Goal: Information Seeking & Learning: Learn about a topic

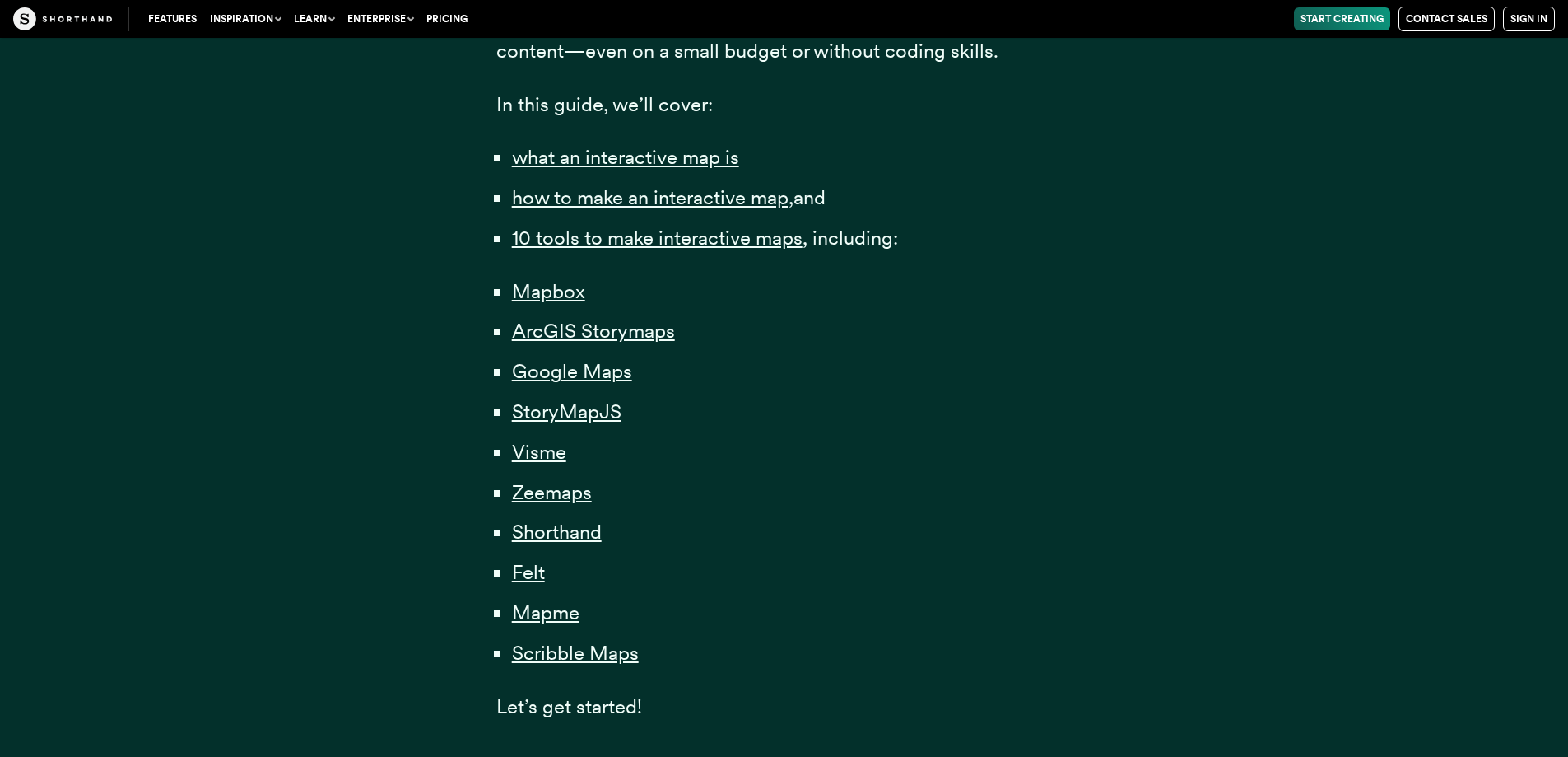
scroll to position [1071, 0]
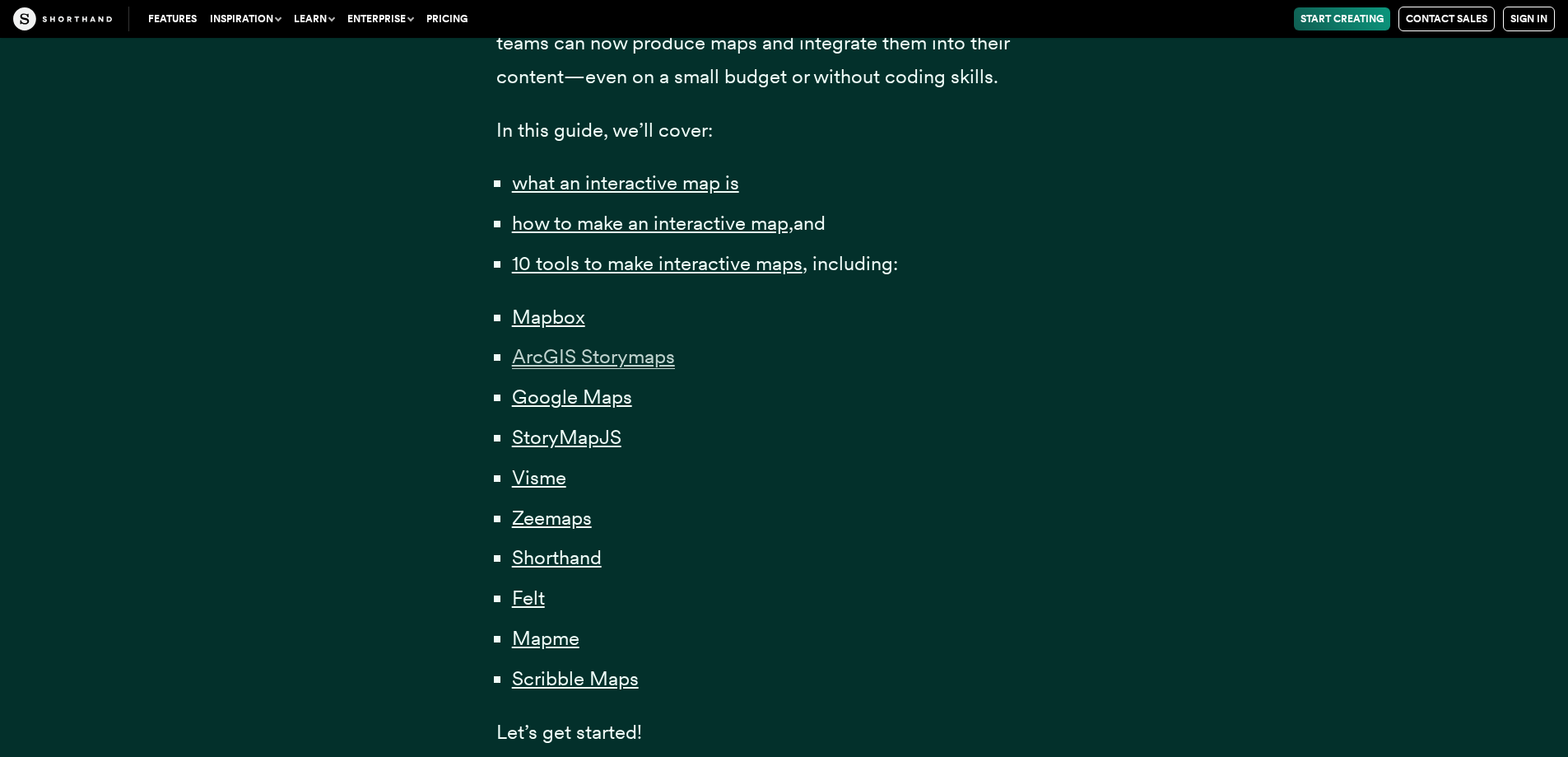
click at [584, 363] on span "ArcGIS Storymaps" at bounding box center [594, 356] width 163 height 24
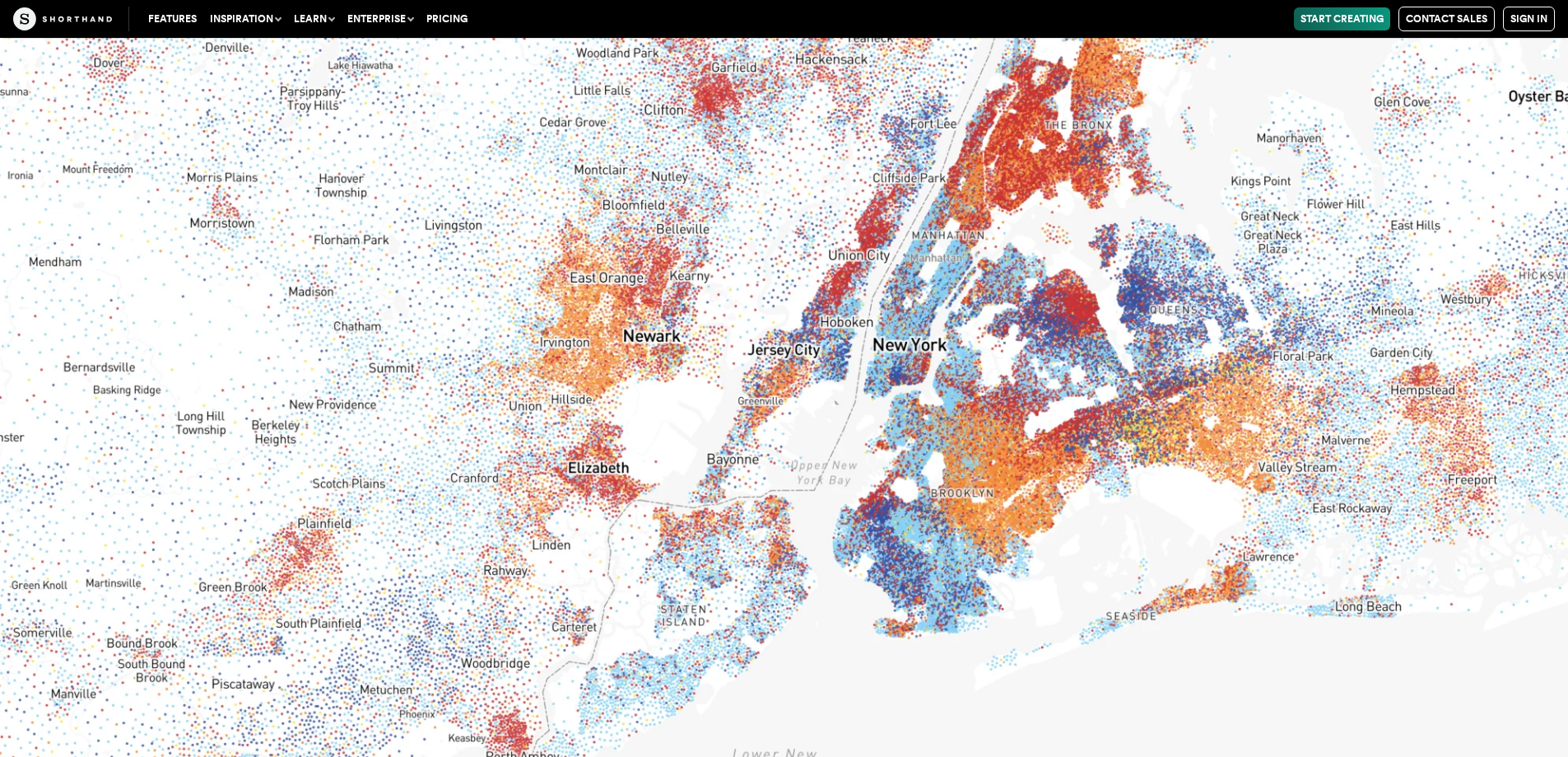
scroll to position [10131, 0]
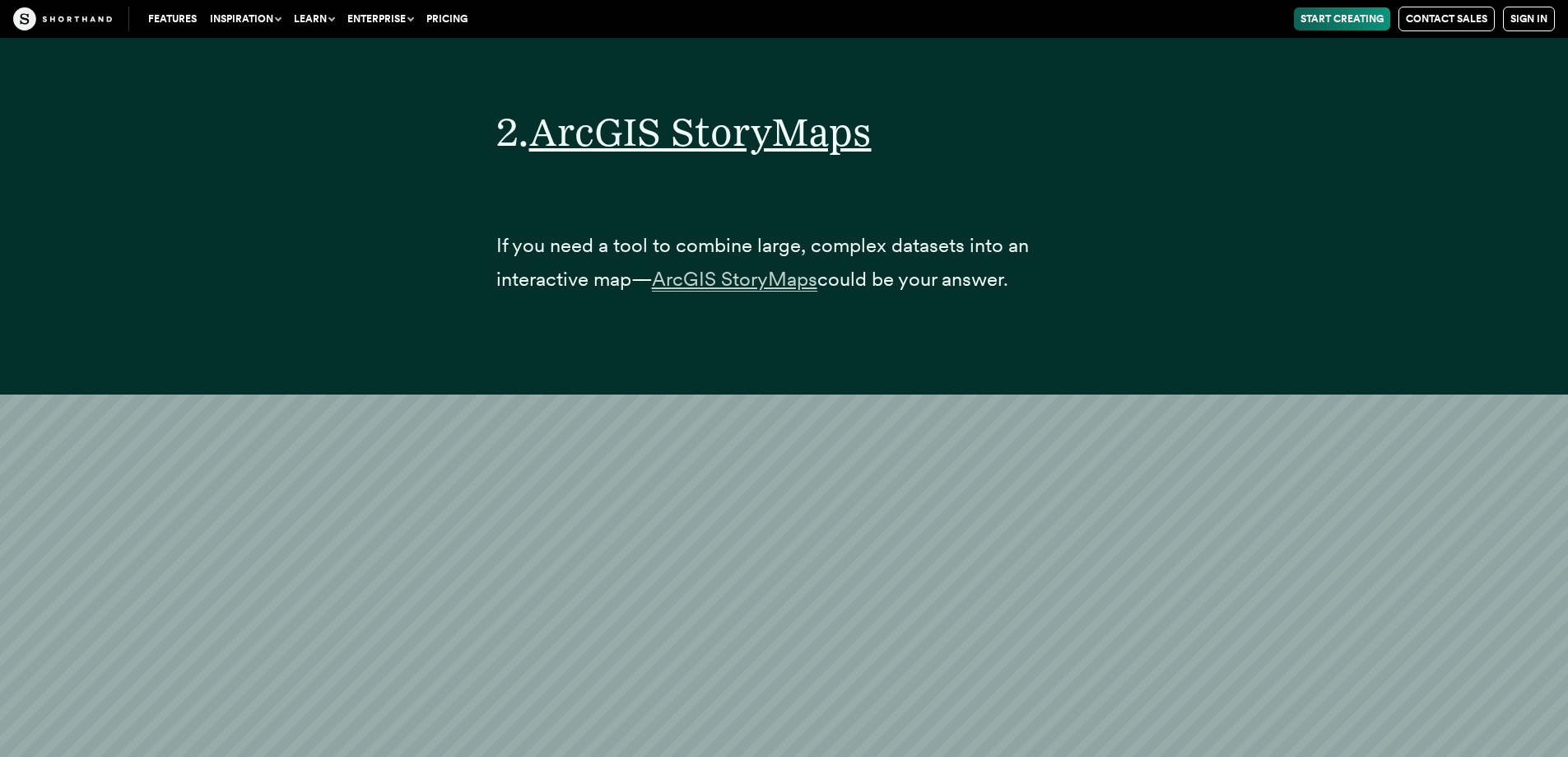
click at [705, 292] on span "ArcGIS StoryMaps" at bounding box center [734, 278] width 166 height 24
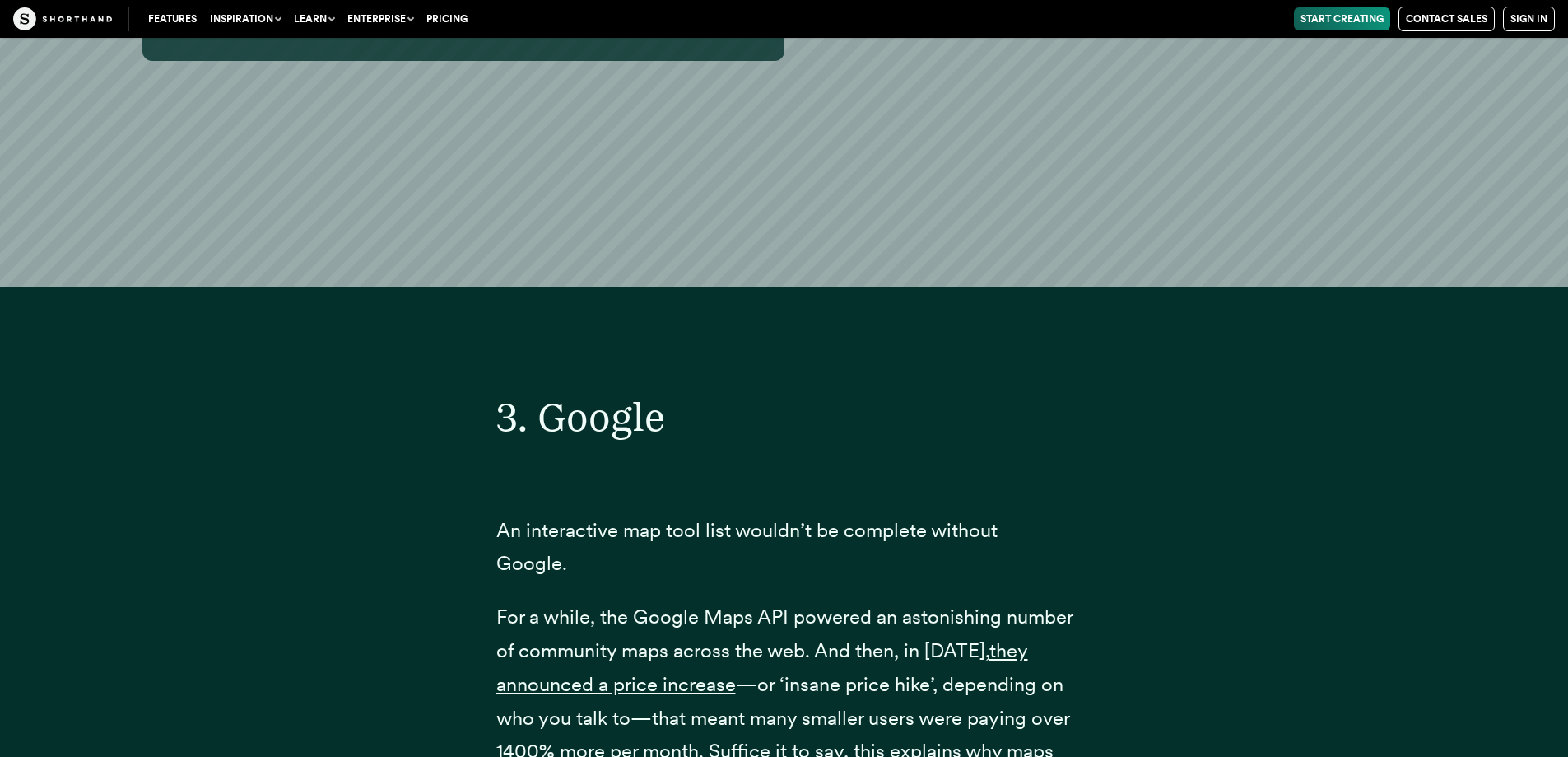
scroll to position [12930, 0]
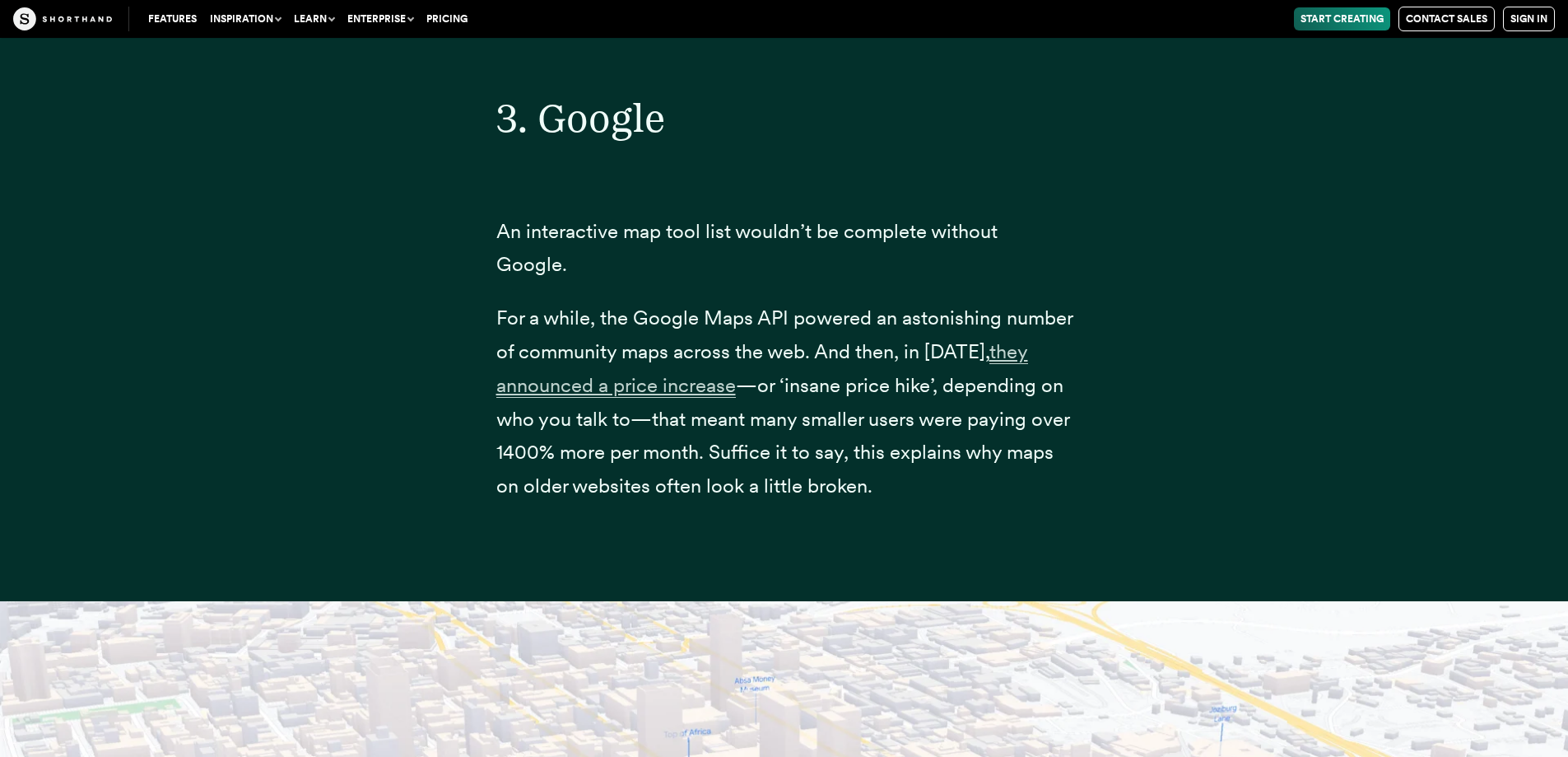
click at [708, 389] on span "they announced a price increase" at bounding box center [762, 368] width 531 height 59
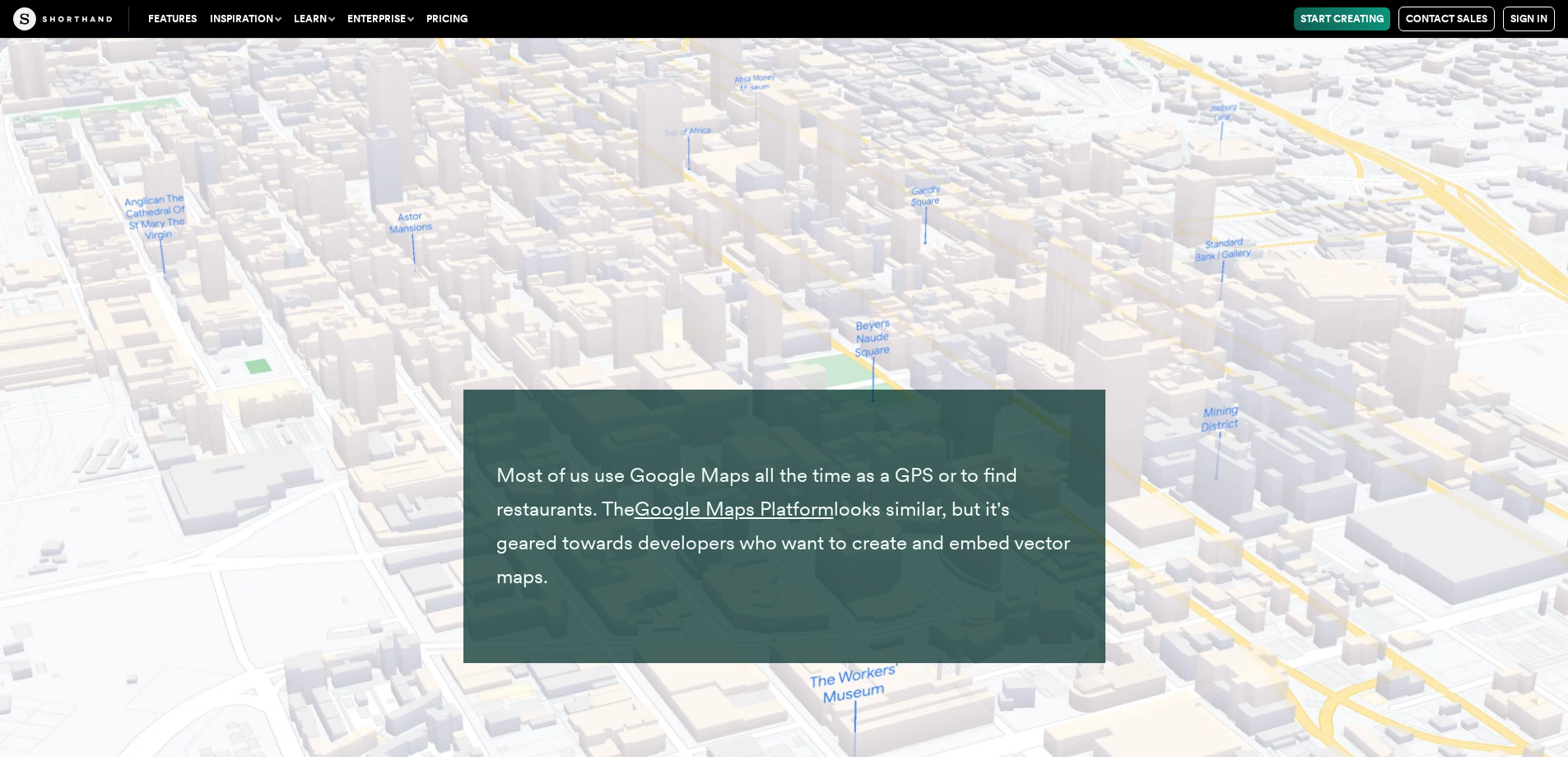
scroll to position [13836, 0]
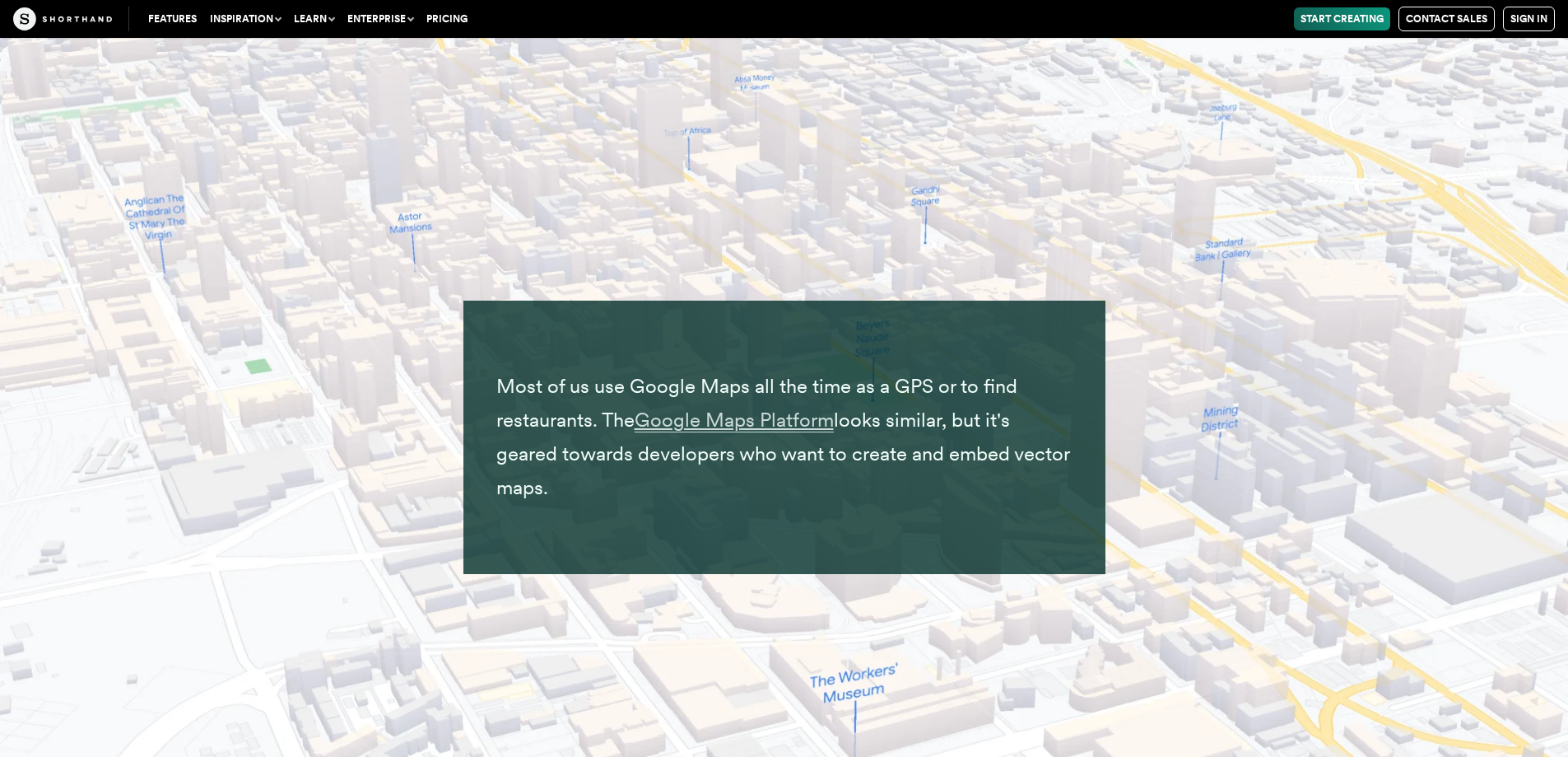
click at [689, 431] on span "Google Maps Platform" at bounding box center [734, 420] width 199 height 24
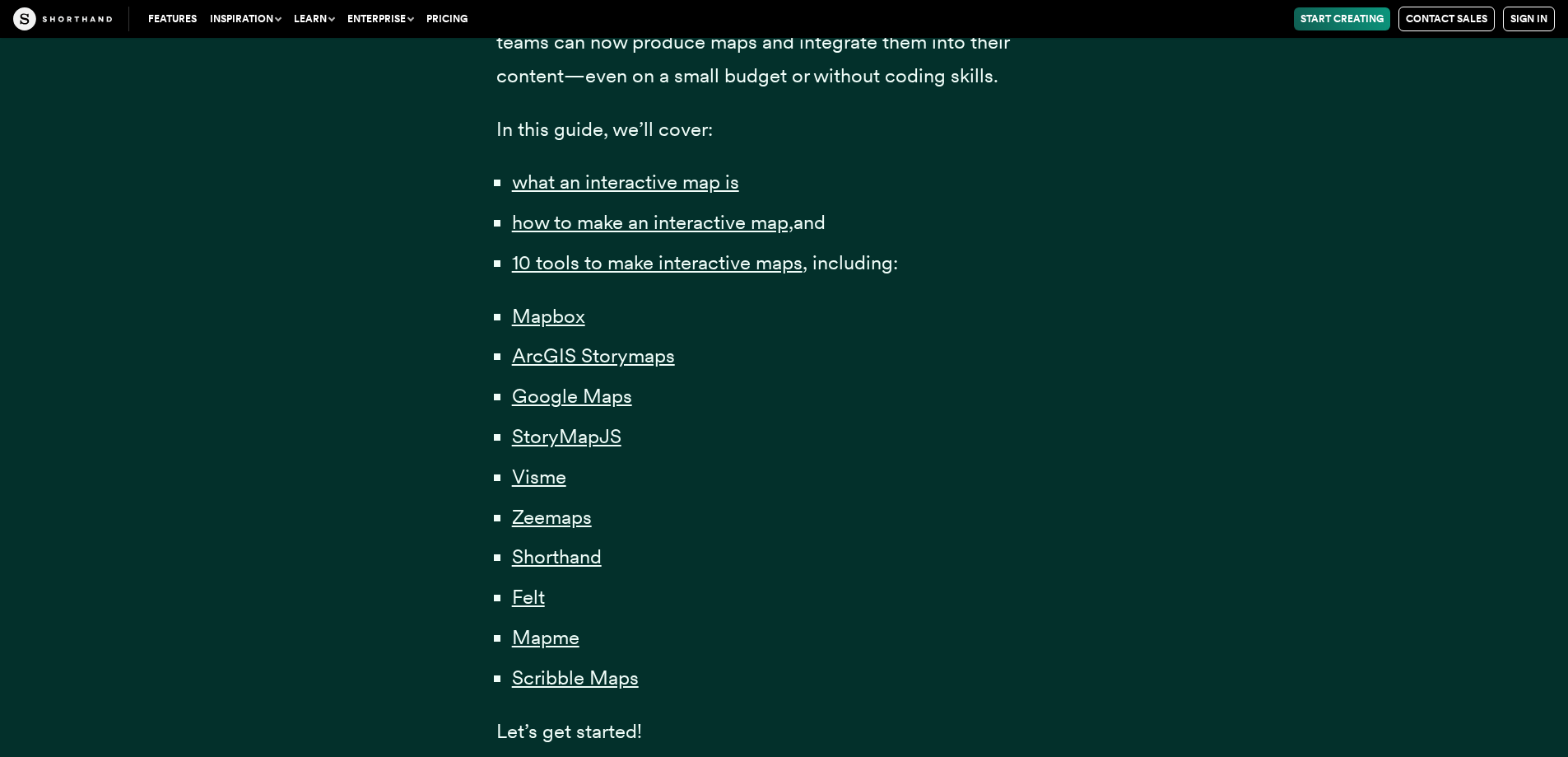
scroll to position [1071, 0]
click at [555, 318] on span "Mapbox" at bounding box center [548, 316] width 73 height 24
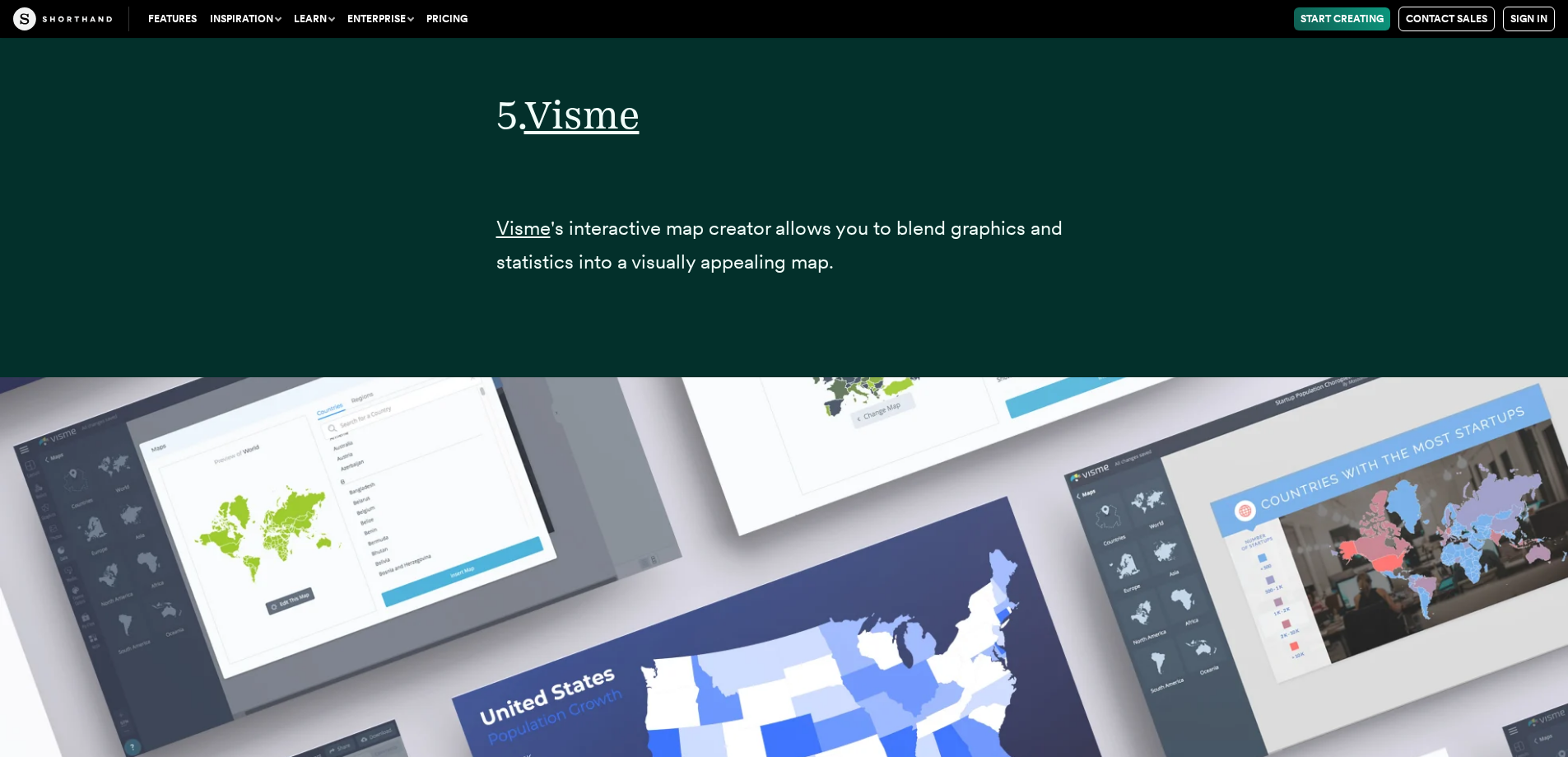
scroll to position [22586, 0]
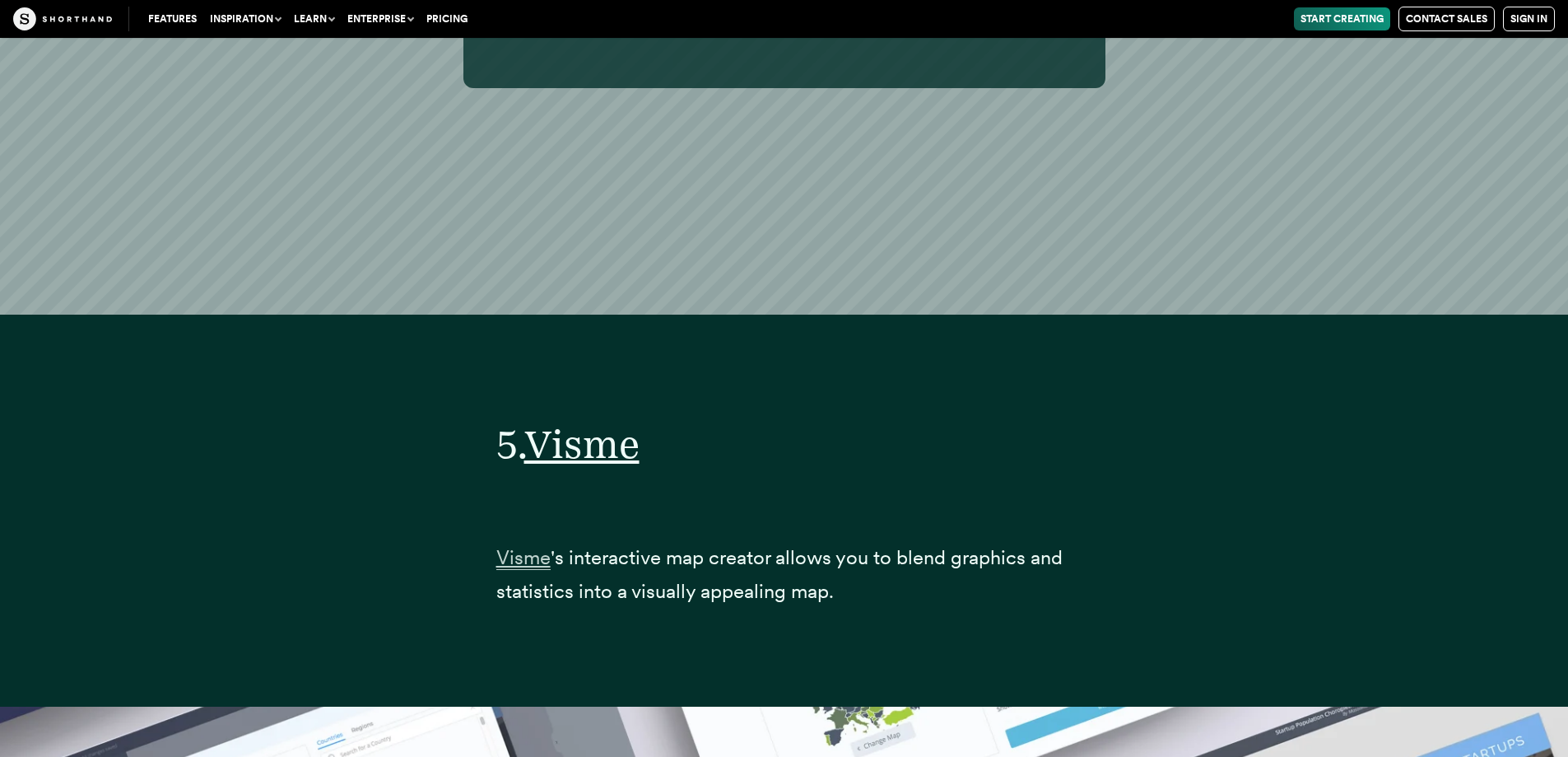
click at [516, 551] on span "Visme" at bounding box center [523, 557] width 55 height 24
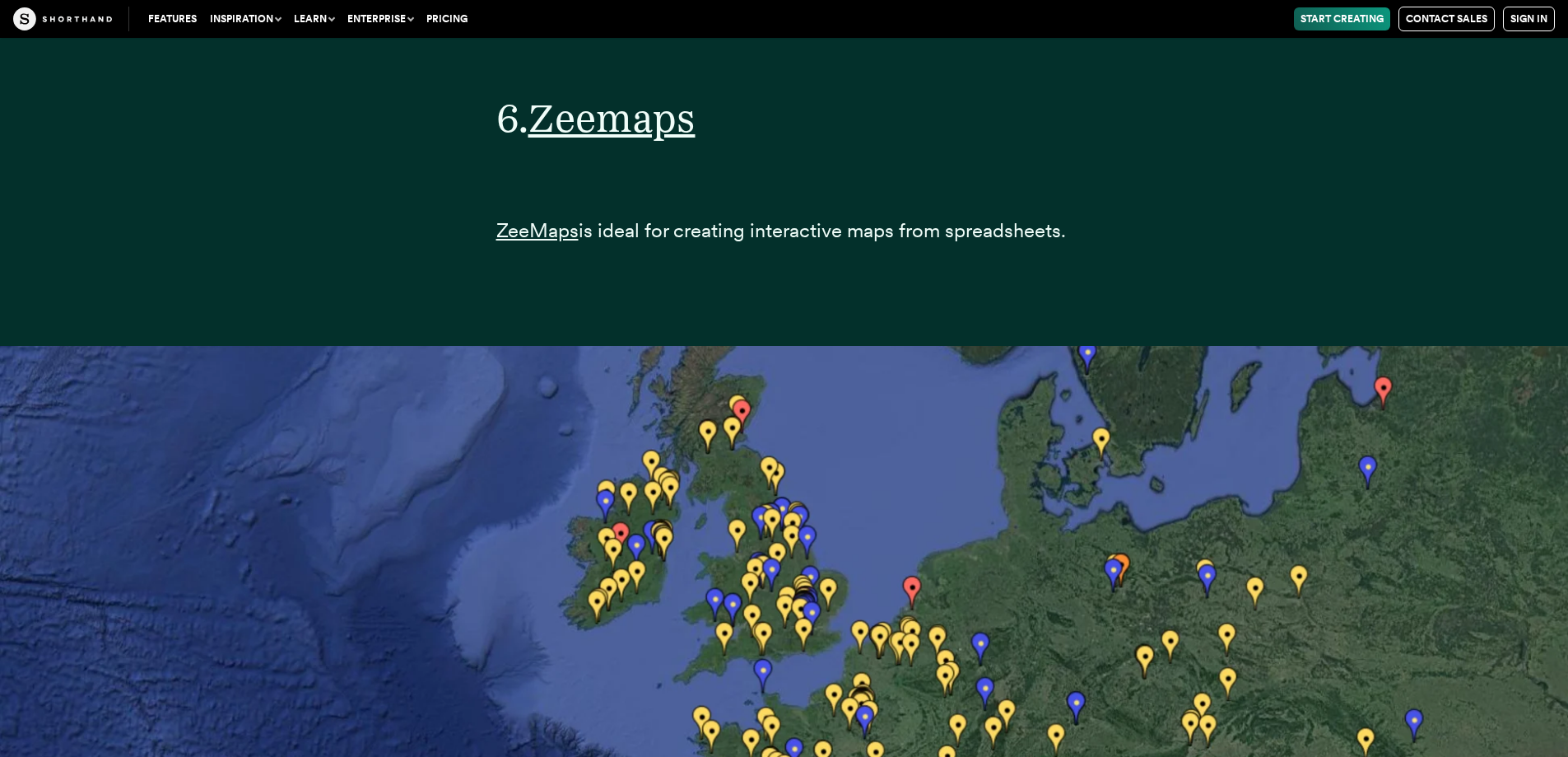
scroll to position [26456, 0]
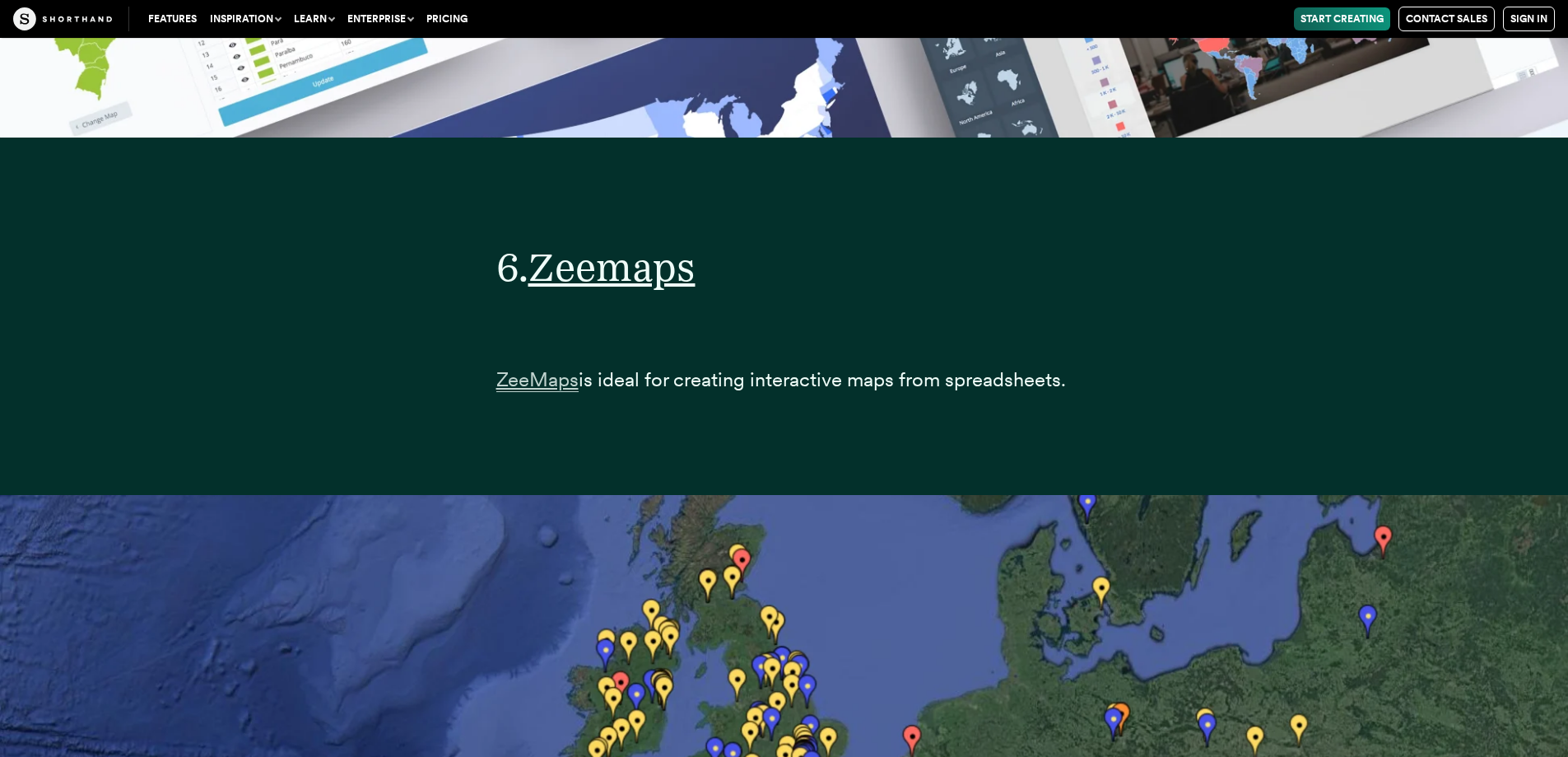
click at [545, 374] on span "ZeeMaps" at bounding box center [537, 379] width 82 height 24
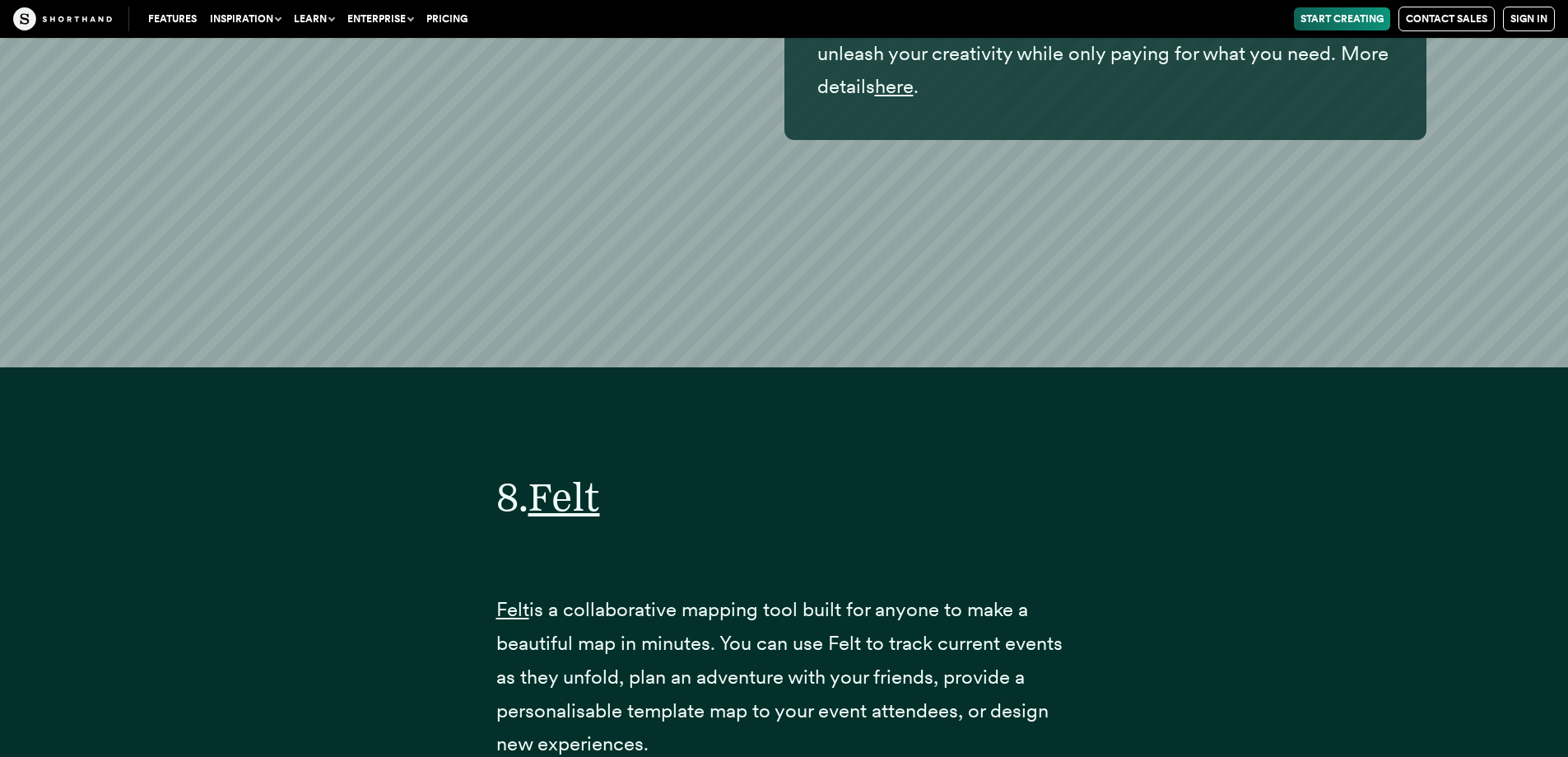
scroll to position [32549, 0]
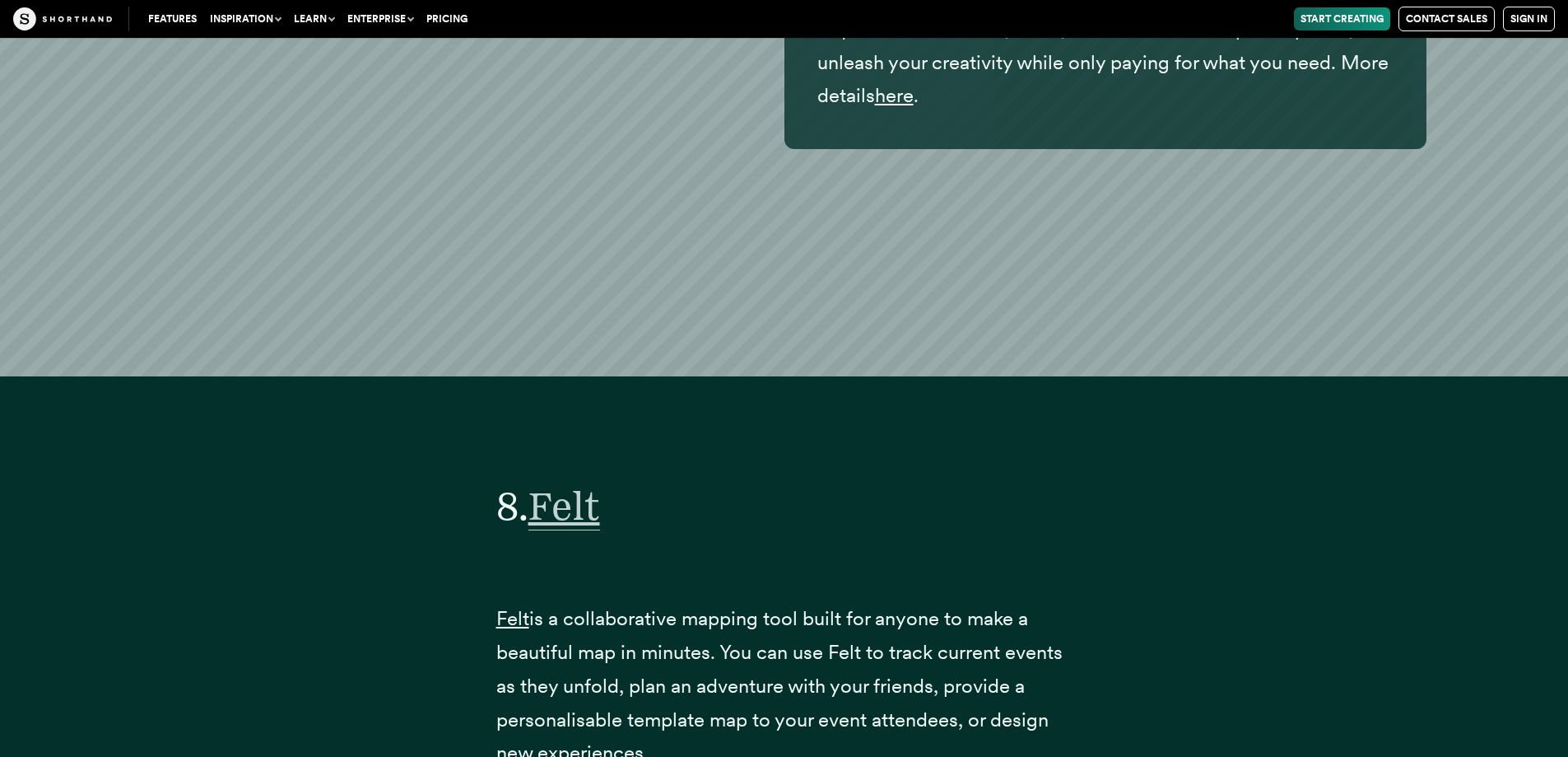
click at [571, 502] on span "Felt" at bounding box center [563, 506] width 71 height 49
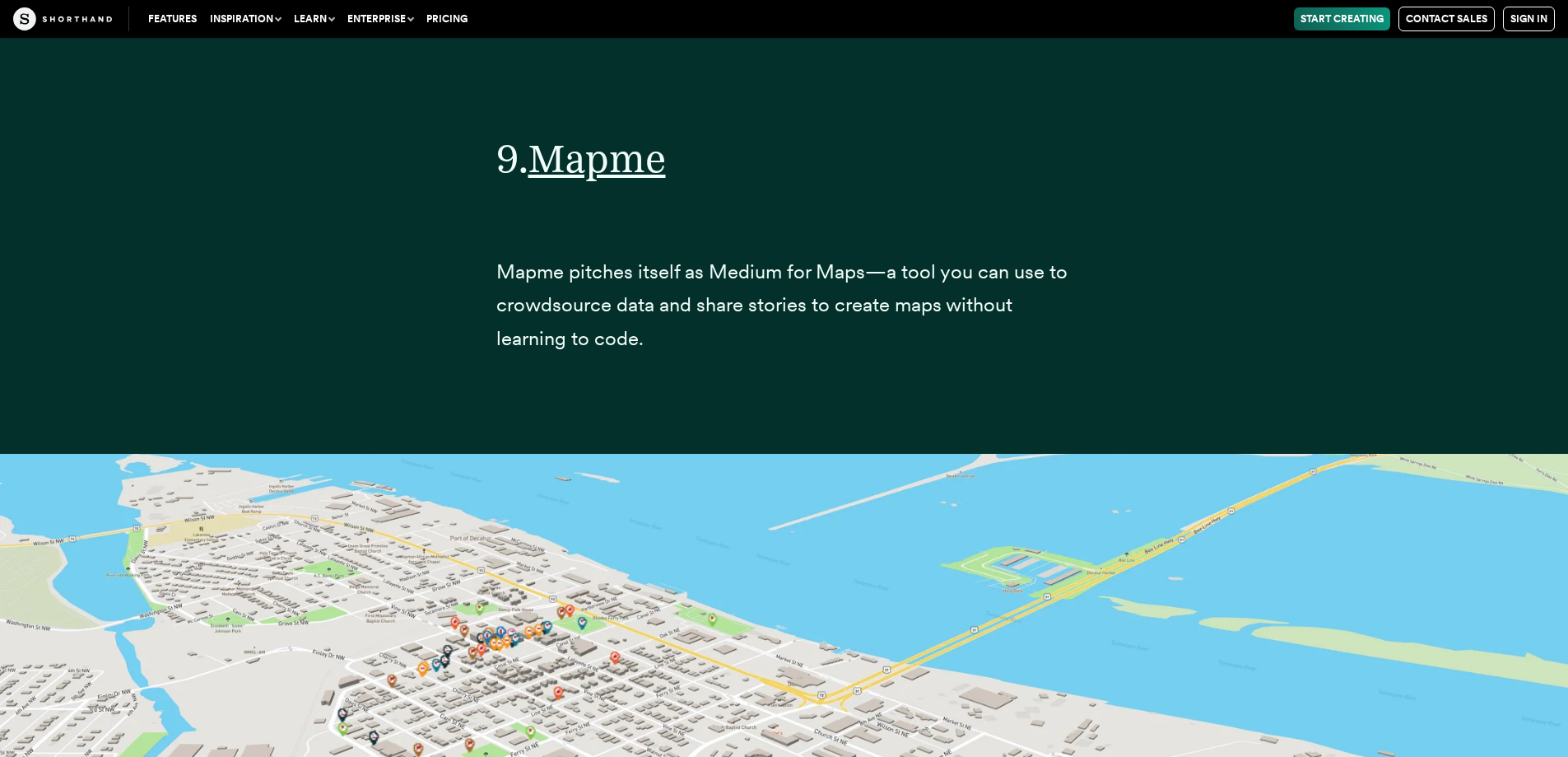
scroll to position [36667, 0]
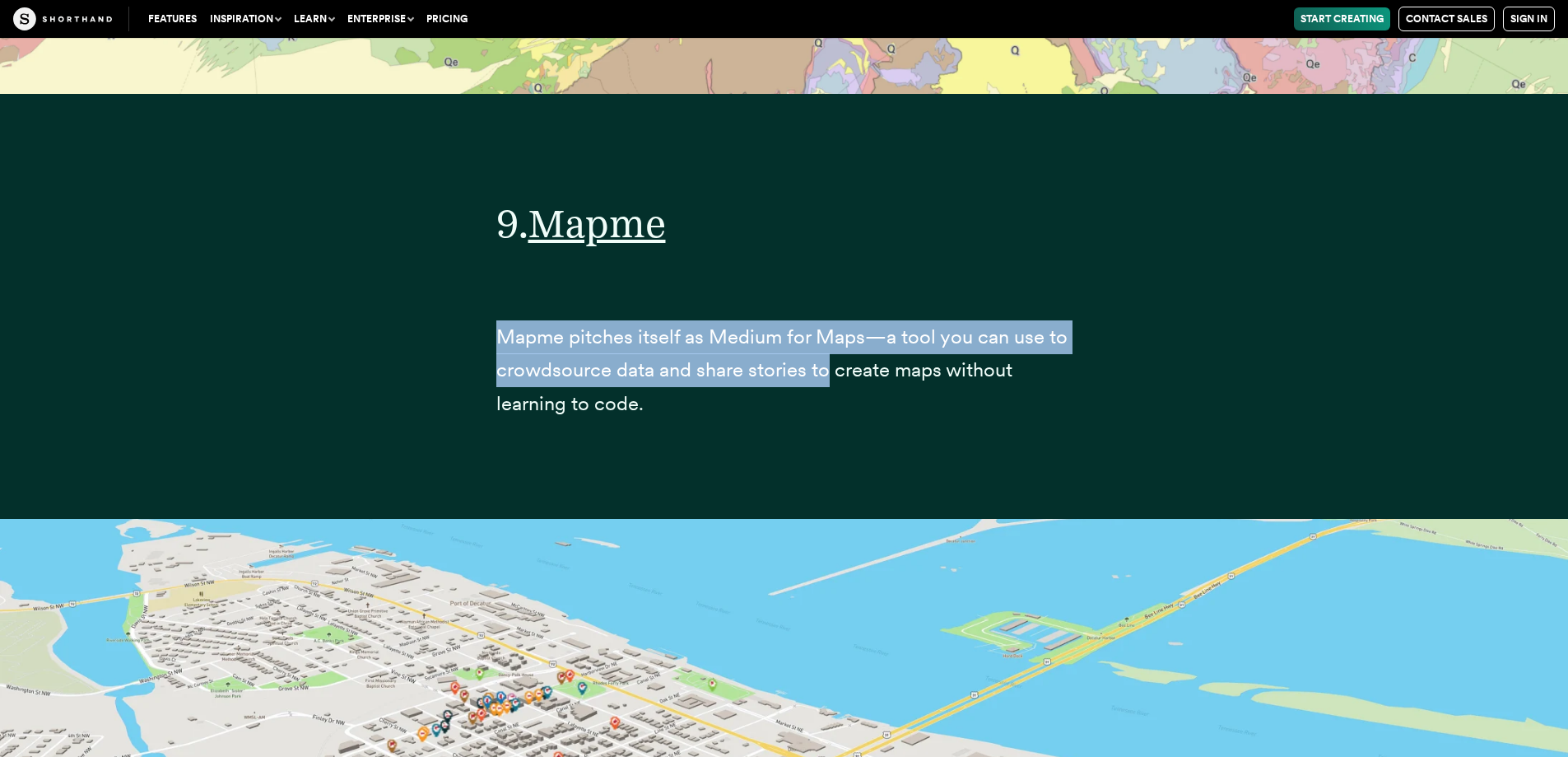
drag, startPoint x: 489, startPoint y: 321, endPoint x: 832, endPoint y: 356, distance: 344.8
click at [830, 356] on div "9. Mapme Mapme pitches itself as Medium for Maps—a tool you can use to crowdsou…" at bounding box center [784, 306] width 642 height 425
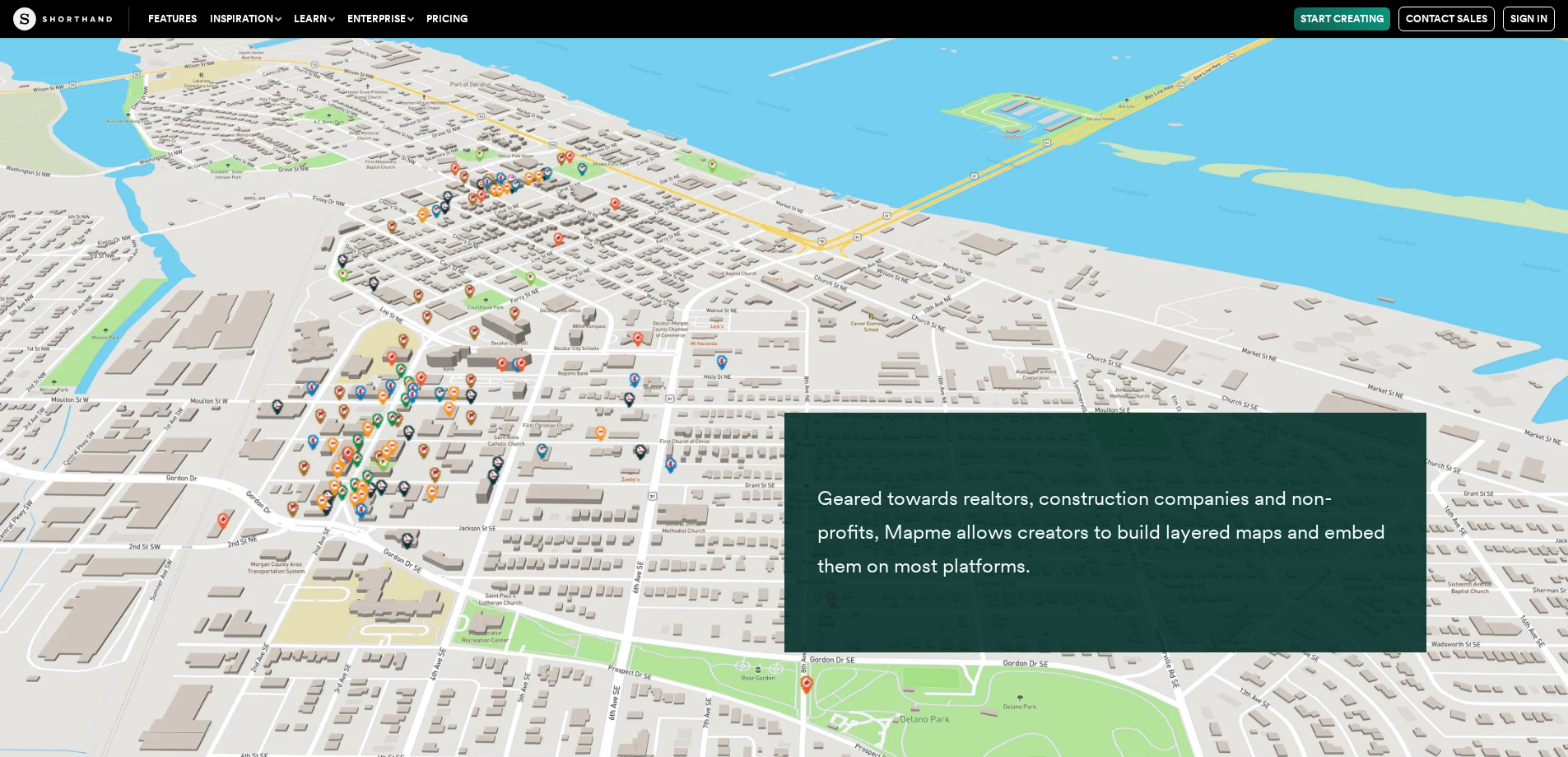
scroll to position [37408, 0]
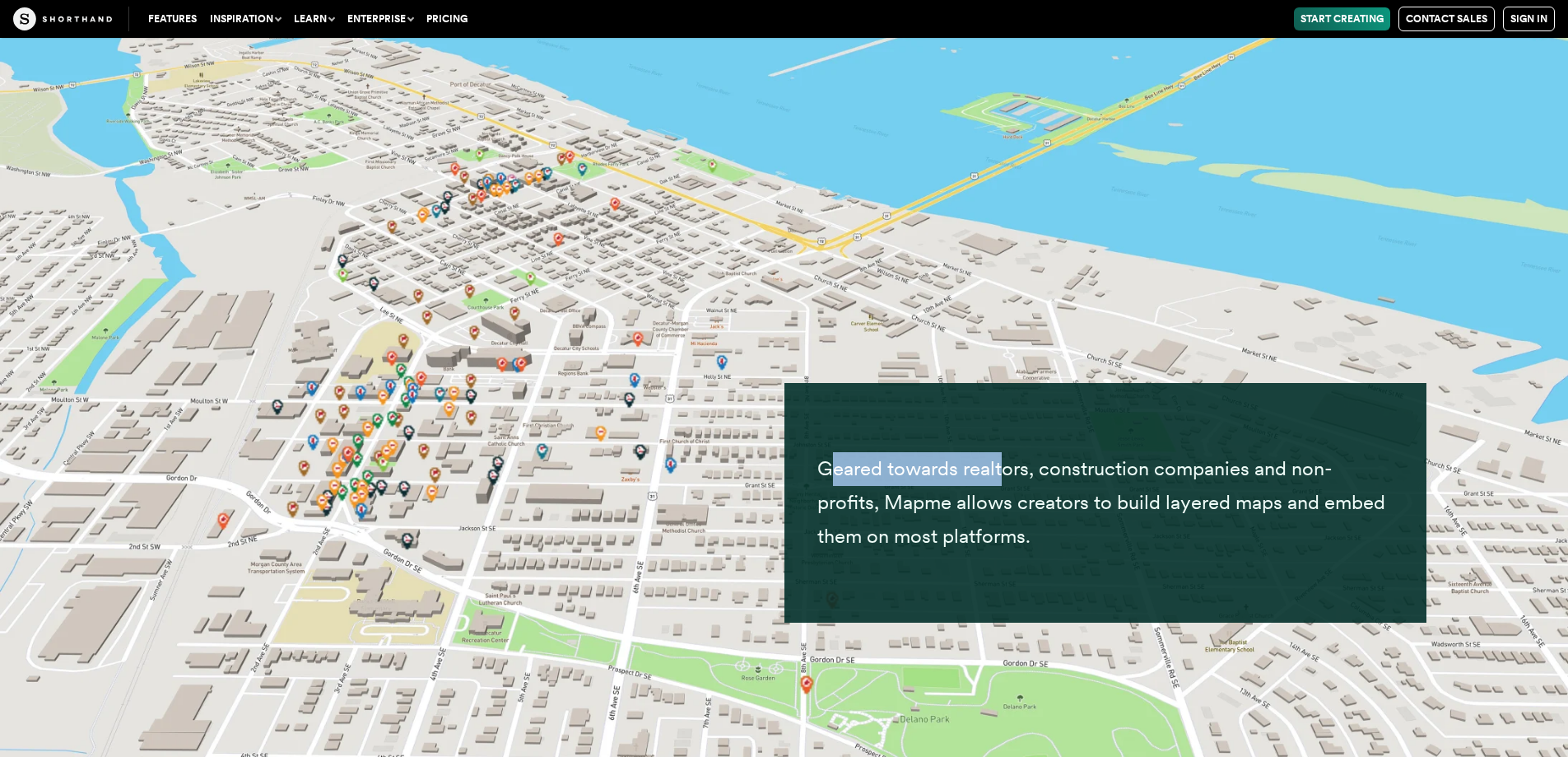
drag, startPoint x: 829, startPoint y: 475, endPoint x: 1003, endPoint y: 486, distance: 174.3
click at [1003, 486] on p "Geared towards realtors, construction companies and non-profits, Mapme allows c…" at bounding box center [1105, 501] width 576 height 100
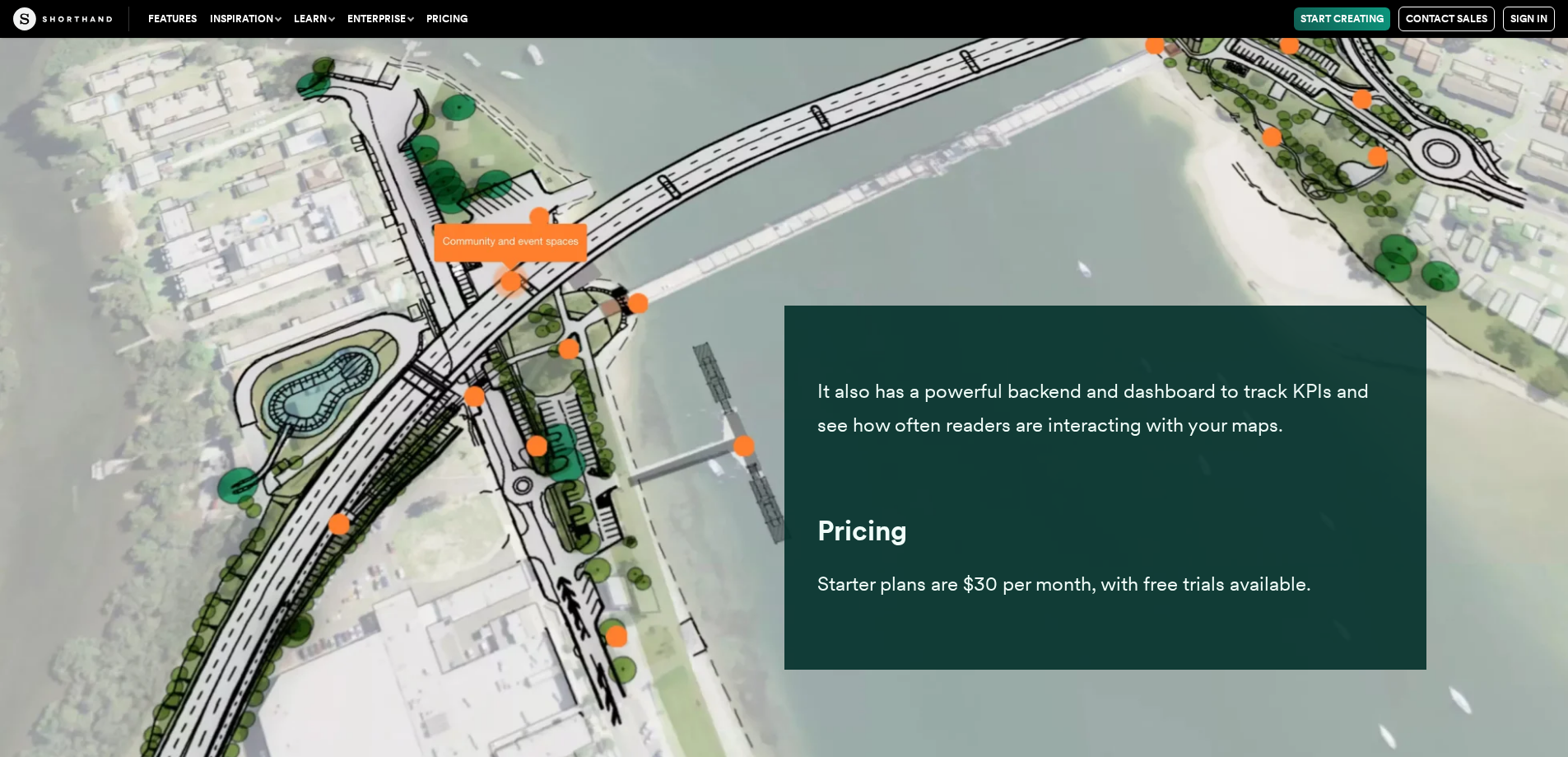
scroll to position [39548, 0]
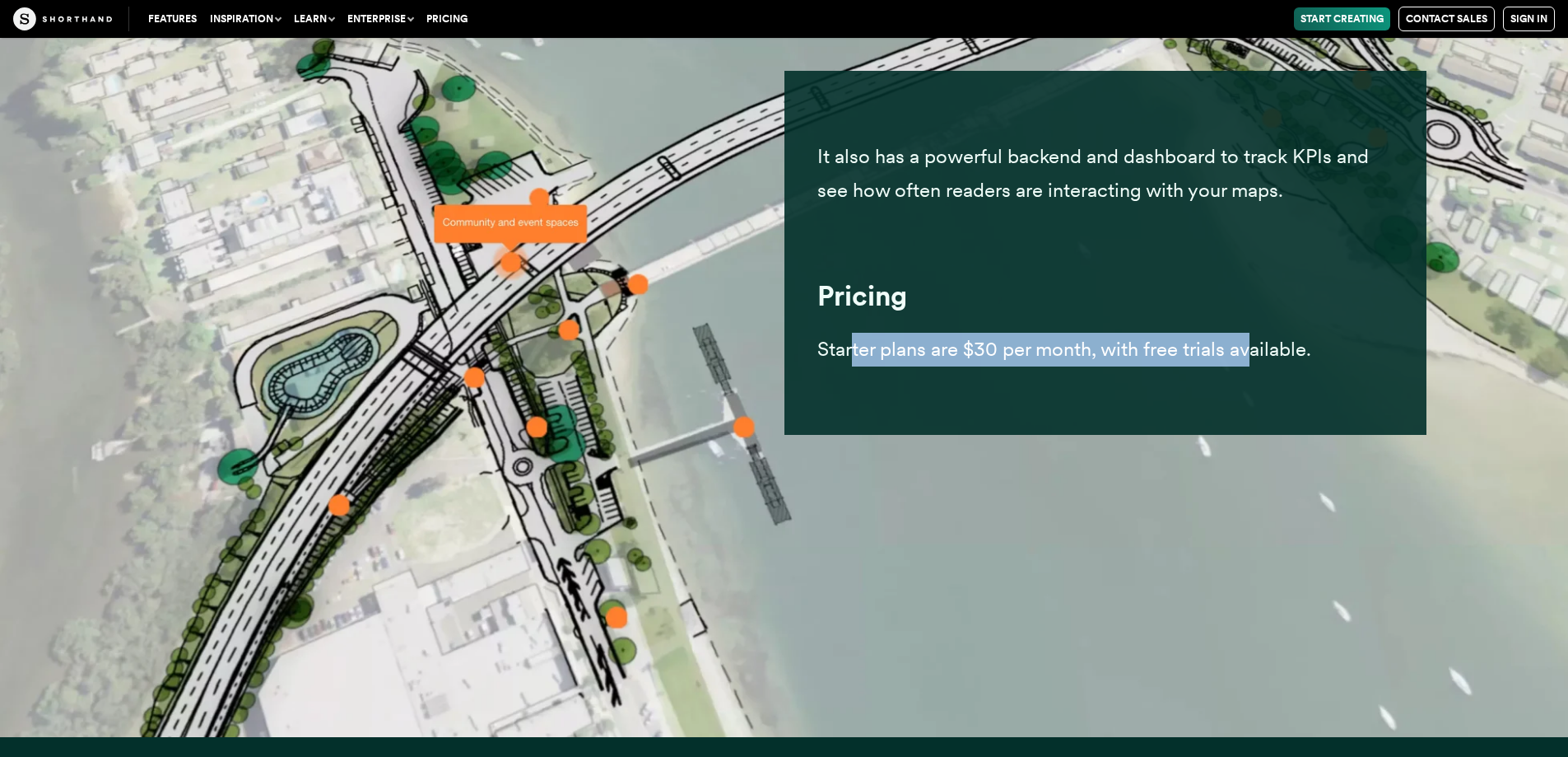
drag, startPoint x: 854, startPoint y: 343, endPoint x: 1255, endPoint y: 362, distance: 401.4
click at [1255, 362] on p "Starter plans are $30 per month, with free trials available." at bounding box center [1105, 349] width 576 height 34
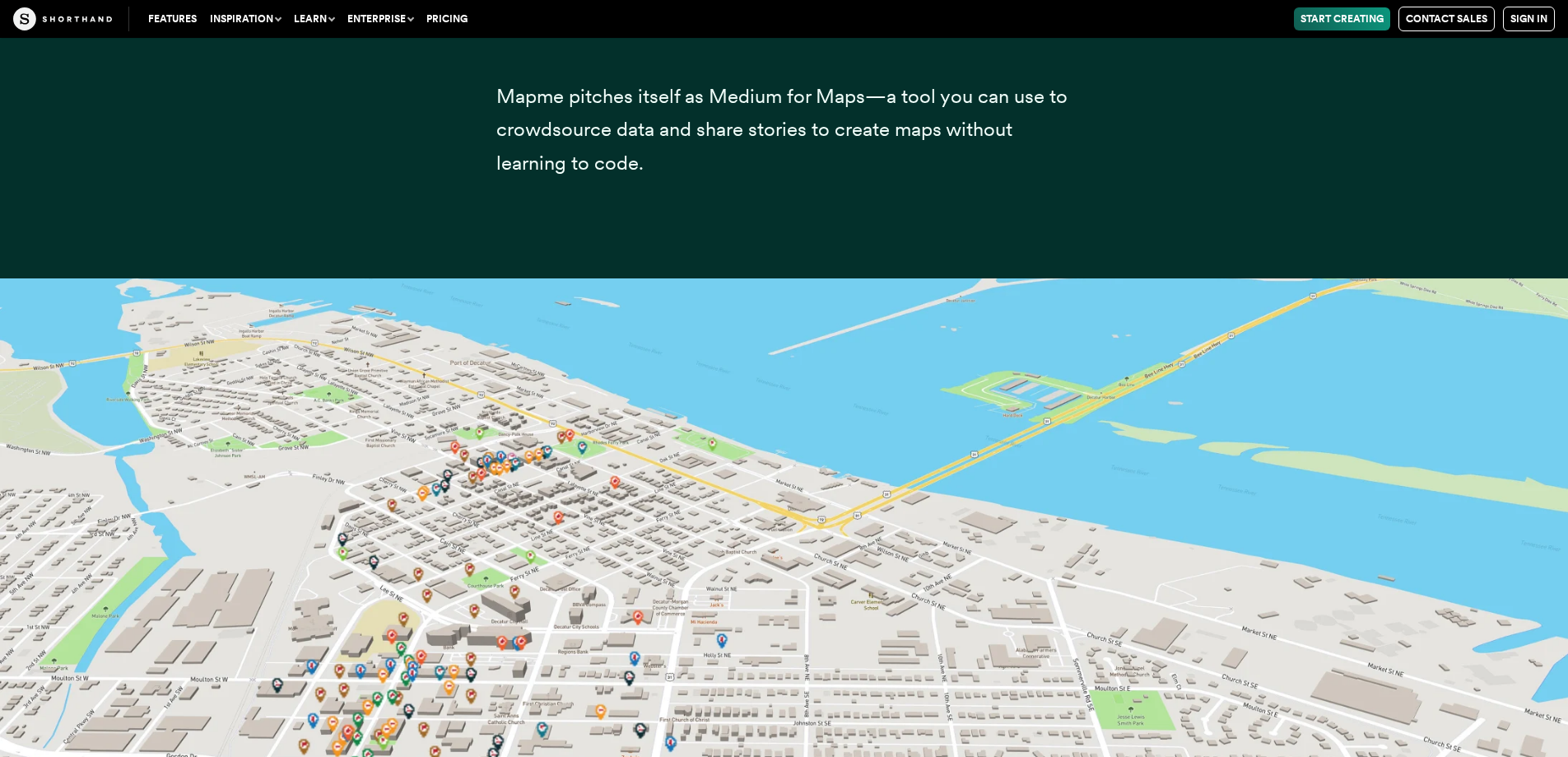
scroll to position [36584, 0]
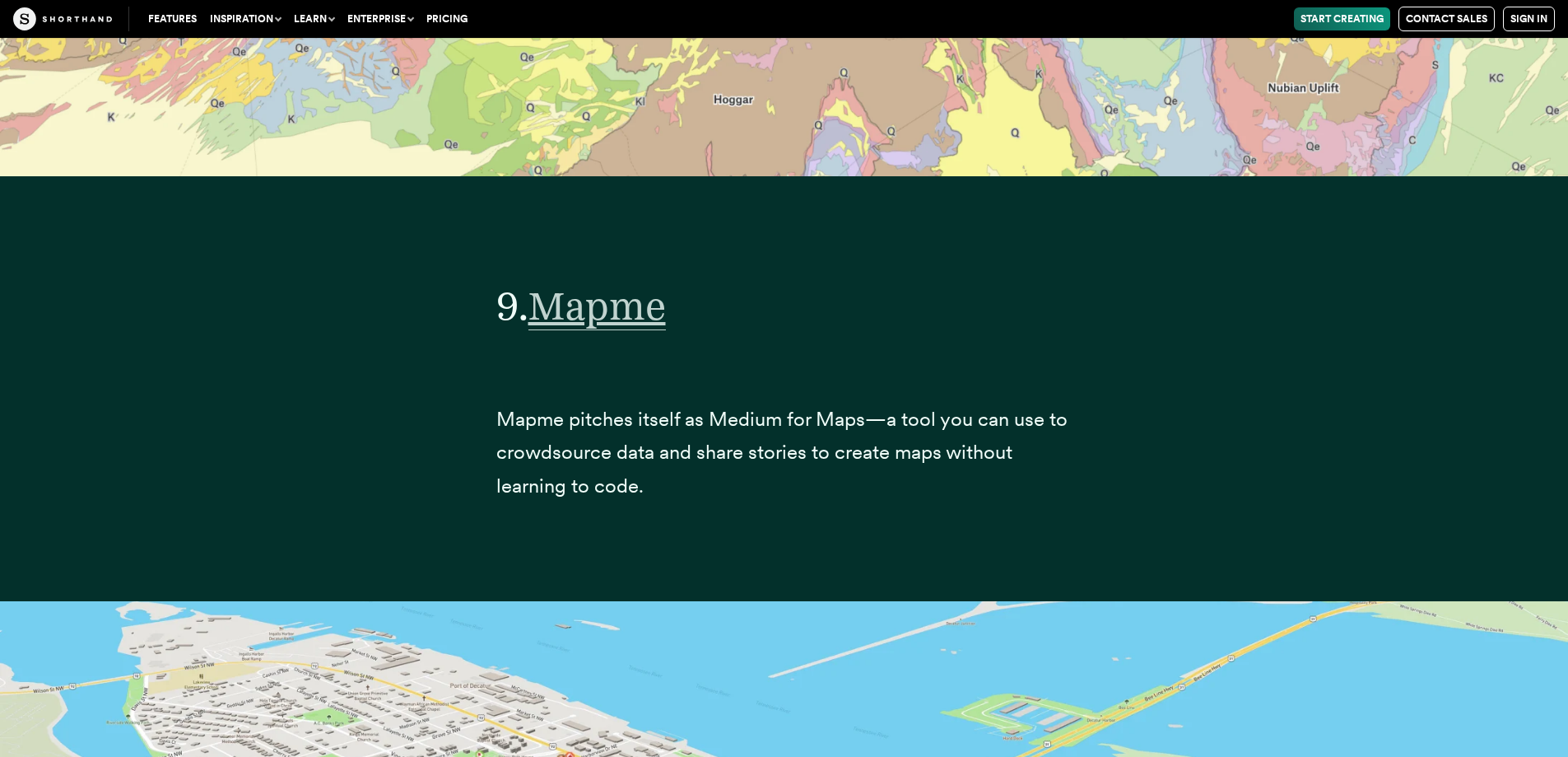
click at [601, 313] on span "Mapme" at bounding box center [596, 306] width 137 height 49
